Goal: Information Seeking & Learning: Learn about a topic

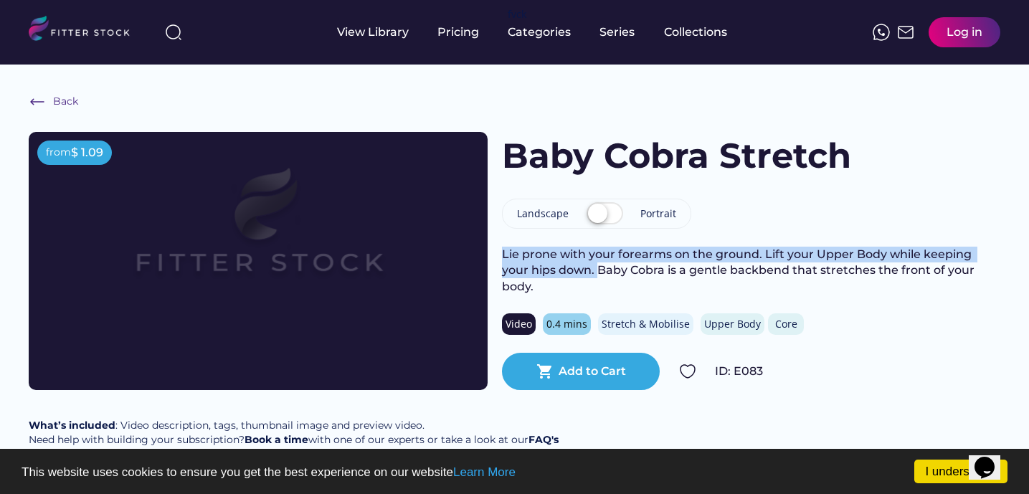
drag, startPoint x: 502, startPoint y: 265, endPoint x: 567, endPoint y: 275, distance: 65.4
click at [567, 275] on div "Lie prone with your forearms on the ground. Lift your Upper Body while keeping …" at bounding box center [751, 271] width 498 height 48
copy div "Lie prone with your forearms on the ground. Lift your Upper Body while keeping …"
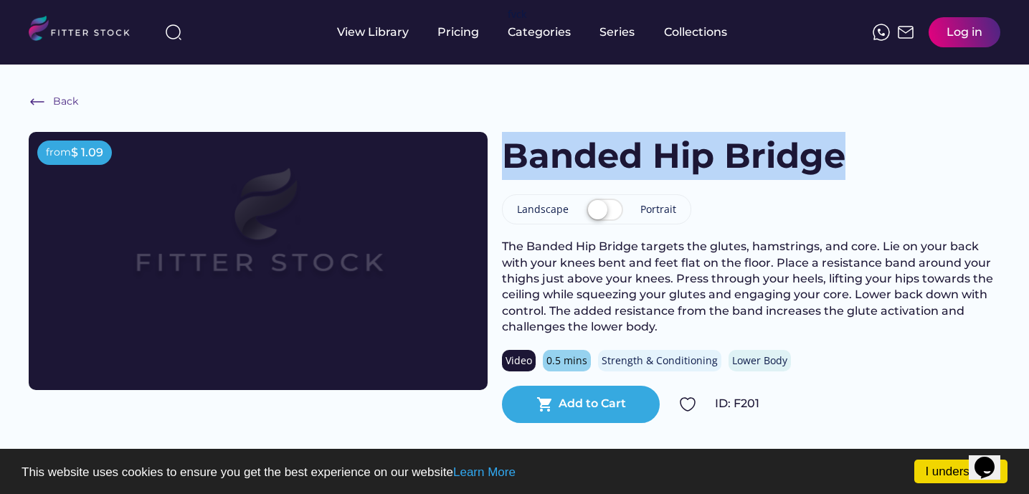
drag, startPoint x: 508, startPoint y: 154, endPoint x: 843, endPoint y: 153, distance: 334.9
click at [843, 153] on h1 "Banded Hip Bridge" at bounding box center [674, 156] width 344 height 48
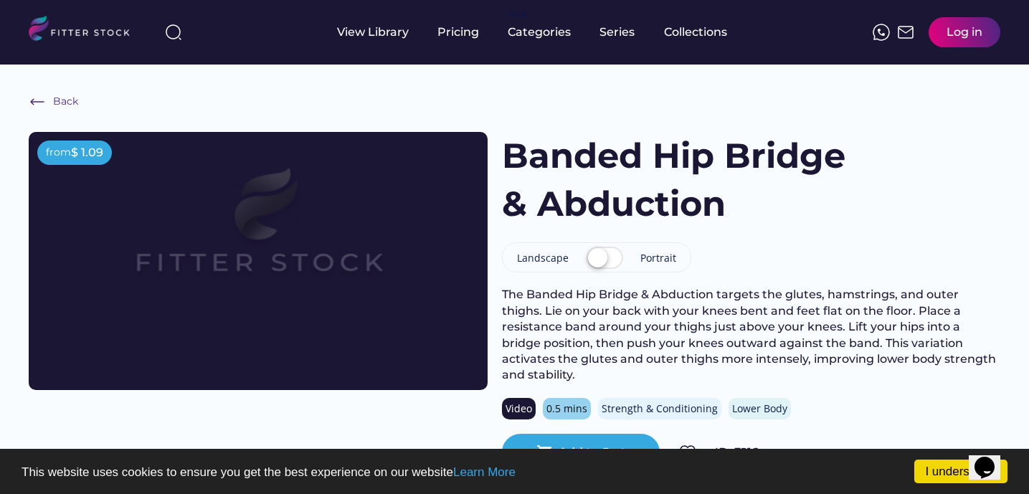
click at [163, 31] on div at bounding box center [173, 32] width 34 height 34
click at [172, 35] on img at bounding box center [173, 32] width 17 height 17
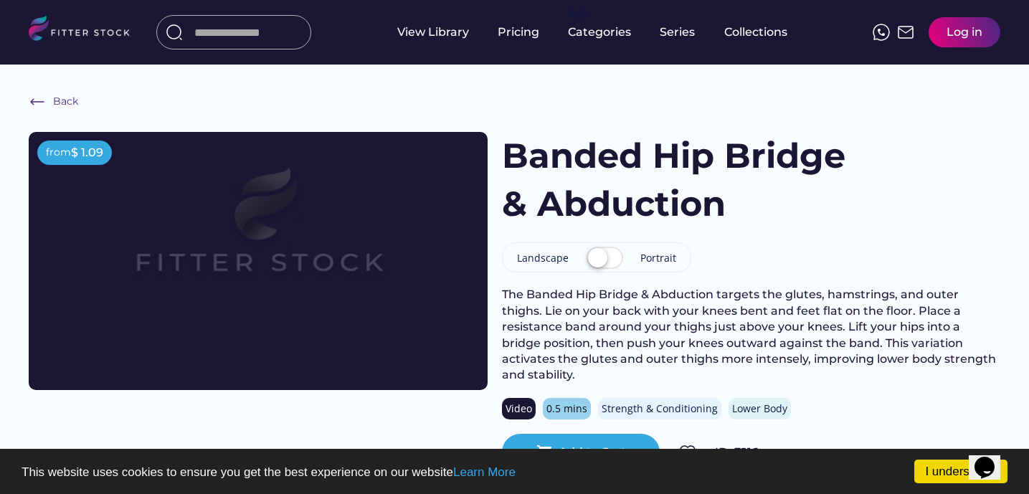
click at [210, 37] on input "input" at bounding box center [248, 32] width 108 height 26
type input "**********"
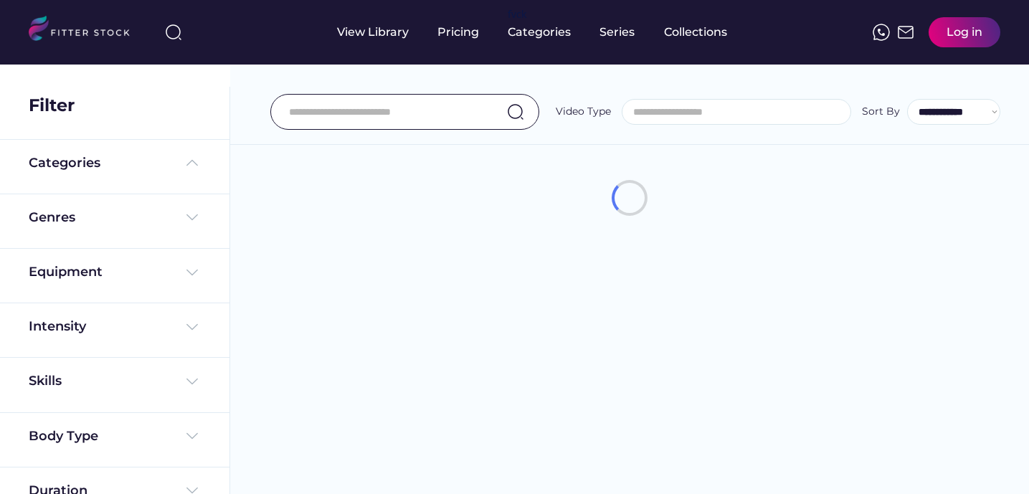
select select
select select "**********"
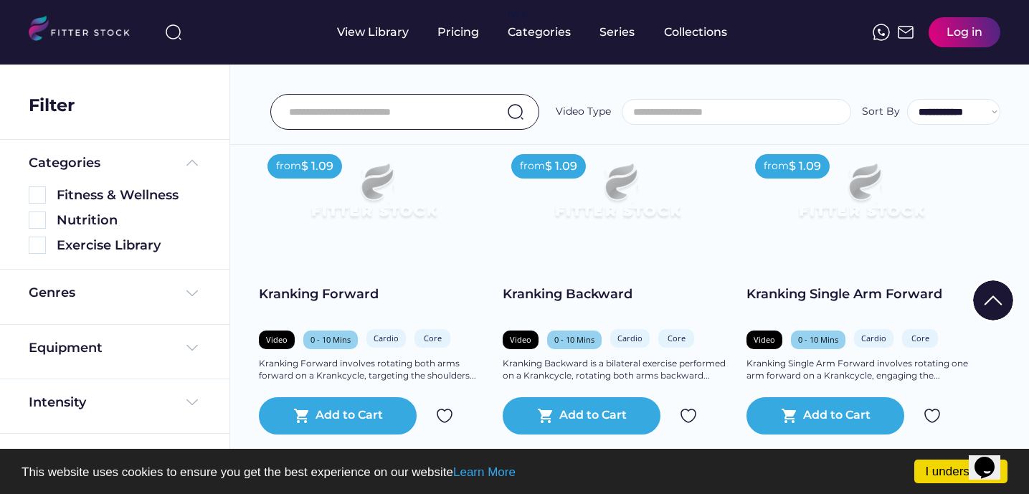
scroll to position [2377, 0]
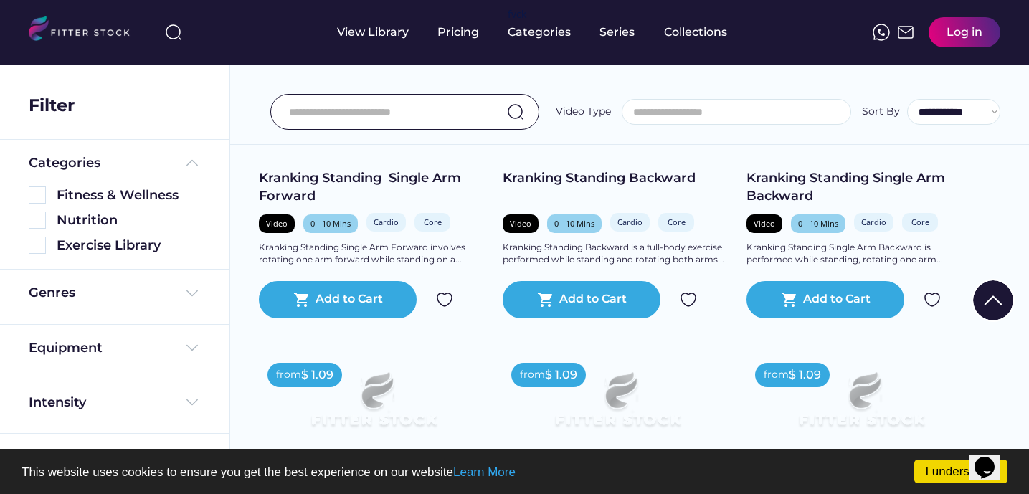
click at [375, 110] on input "input" at bounding box center [387, 112] width 196 height 30
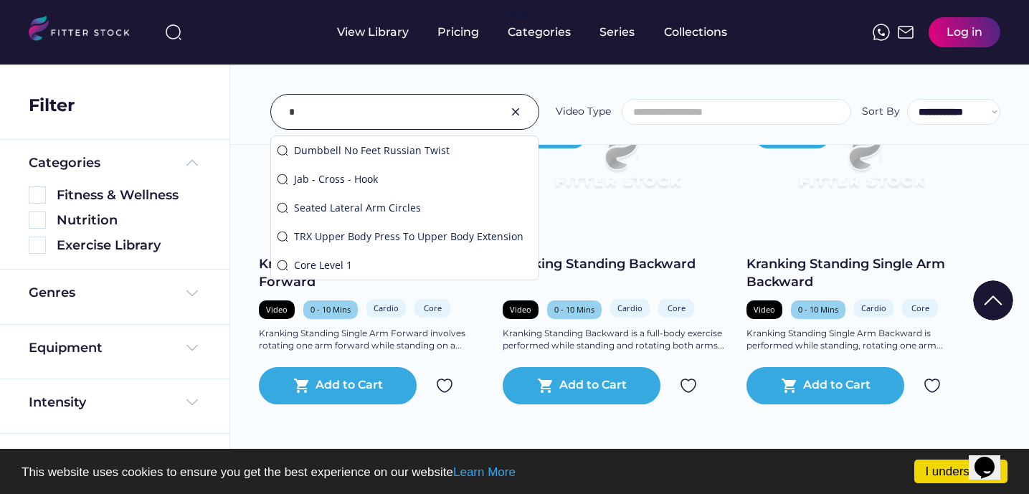
scroll to position [2463, 0]
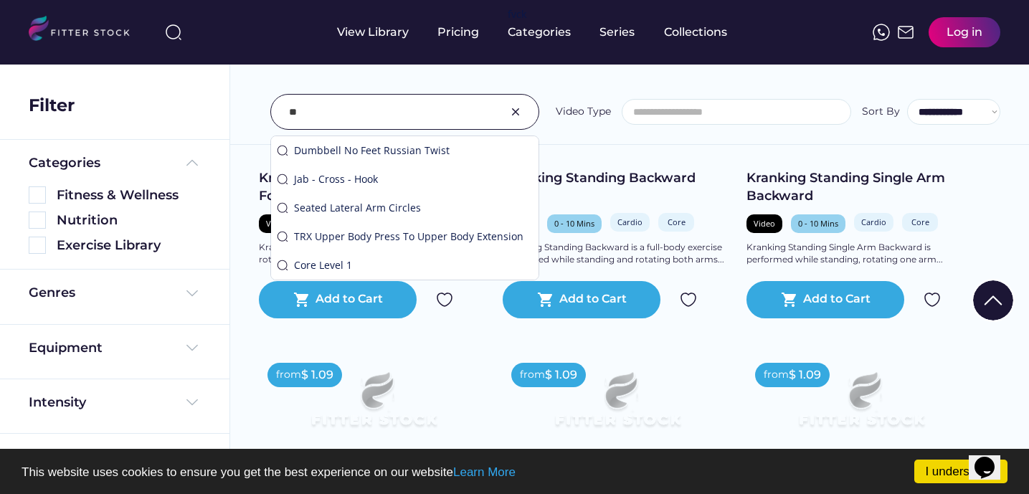
type input "*"
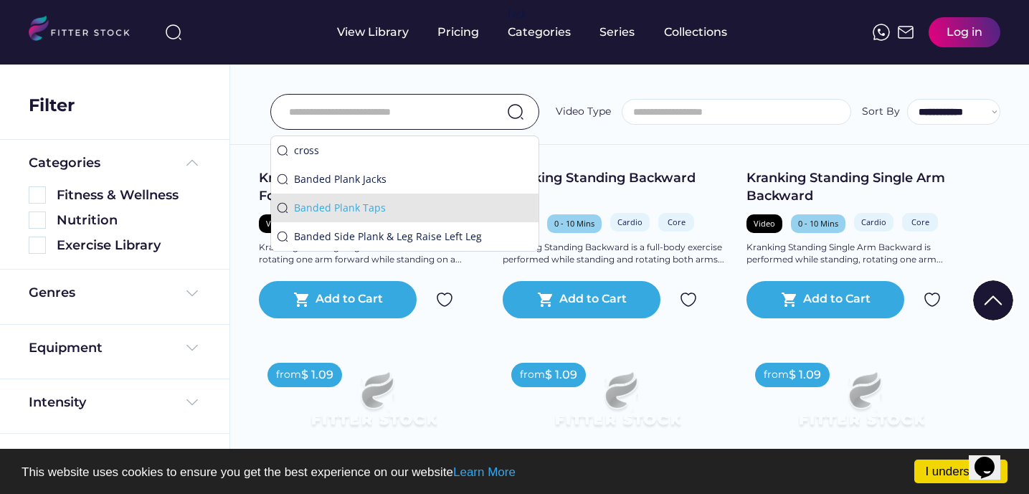
click at [318, 204] on div "Banded Plank Taps" at bounding box center [413, 208] width 239 height 14
type input "**********"
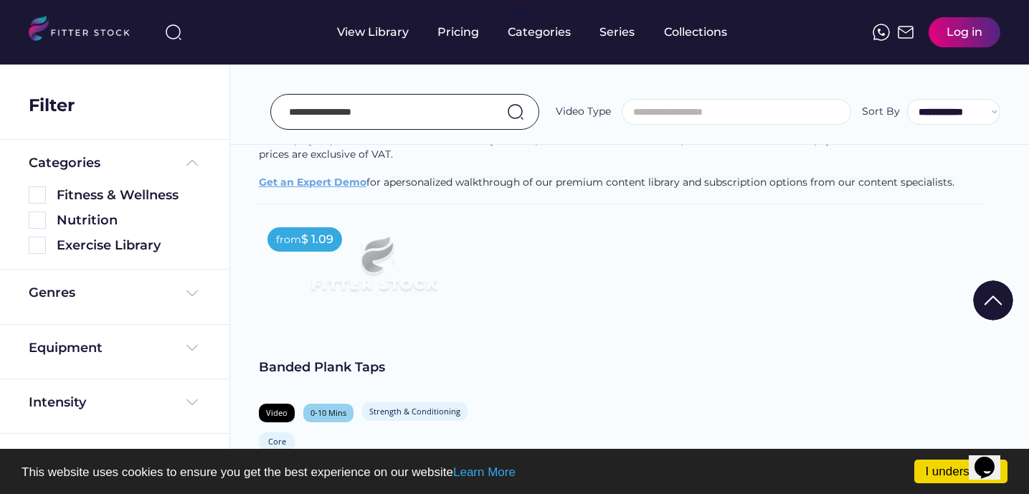
scroll to position [220, 0]
